Goal: Task Accomplishment & Management: Manage account settings

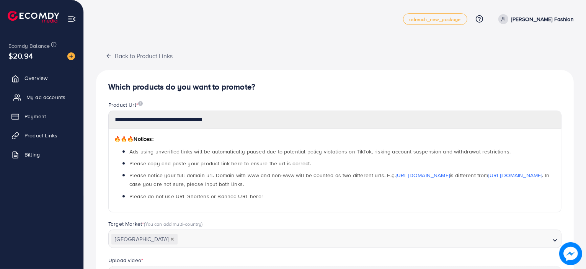
click at [59, 98] on span "My ad accounts" at bounding box center [45, 97] width 39 height 8
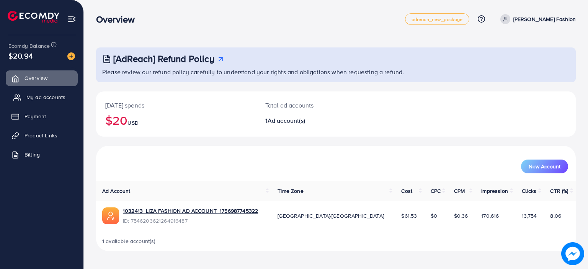
click at [36, 96] on span "My ad accounts" at bounding box center [45, 97] width 39 height 8
